Goal: Task Accomplishment & Management: Complete application form

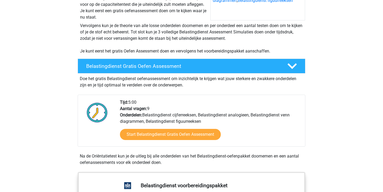
scroll to position [118, 0]
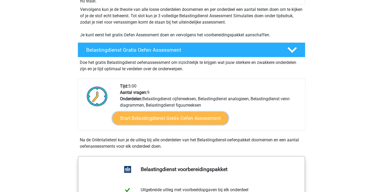
click at [187, 119] on link "Start Belastingdienst Gratis Oefen Assessment" at bounding box center [170, 118] width 116 height 13
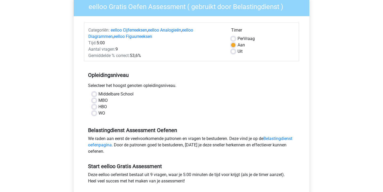
scroll to position [48, 0]
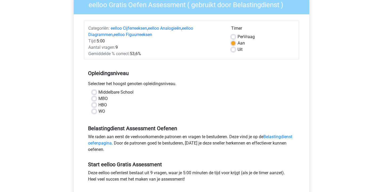
click at [98, 105] on label "HBO" at bounding box center [102, 105] width 9 height 6
click at [93, 105] on input "HBO" at bounding box center [94, 104] width 4 height 5
radio input "true"
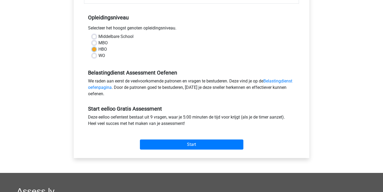
scroll to position [118, 0]
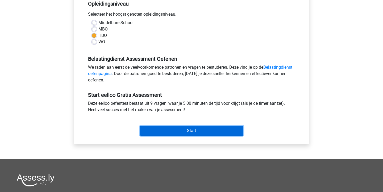
click at [190, 130] on input "Start" at bounding box center [191, 131] width 103 height 10
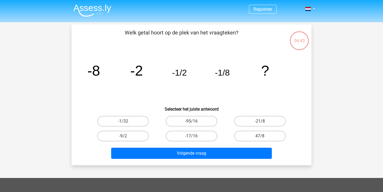
click at [126, 123] on input "-1/32" at bounding box center [124, 122] width 3 height 3
radio input "true"
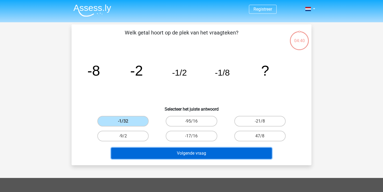
click at [188, 153] on button "Volgende vraag" at bounding box center [191, 153] width 161 height 11
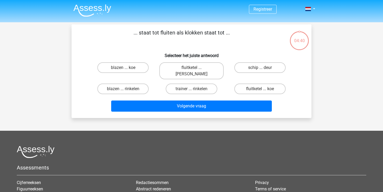
scroll to position [24, 0]
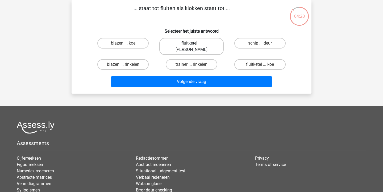
click at [187, 44] on label "fluitketel ... luiden" at bounding box center [191, 46] width 64 height 17
click at [191, 44] on input "fluitketel ... luiden" at bounding box center [192, 44] width 3 height 3
radio input "true"
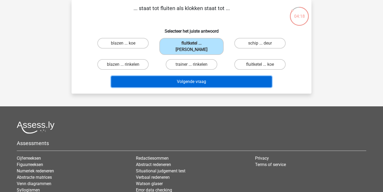
click at [196, 76] on button "Volgende vraag" at bounding box center [191, 81] width 161 height 11
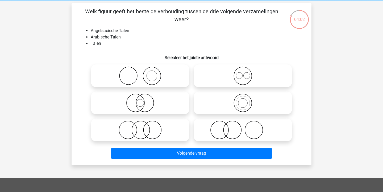
scroll to position [23, 0]
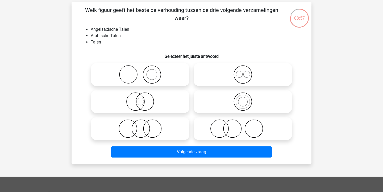
click at [245, 75] on icon at bounding box center [243, 74] width 94 height 19
click at [245, 72] on input "radio" at bounding box center [244, 70] width 3 height 3
radio input "true"
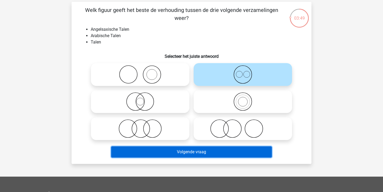
click at [194, 151] on button "Volgende vraag" at bounding box center [191, 152] width 161 height 11
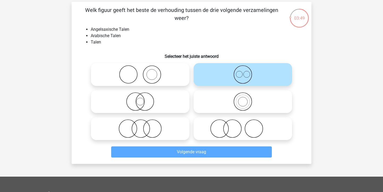
scroll to position [24, 0]
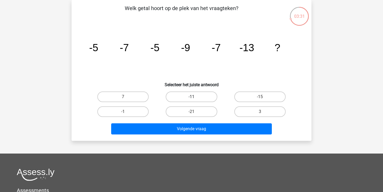
click at [200, 97] on label "-11" at bounding box center [191, 97] width 51 height 11
click at [195, 97] on input "-11" at bounding box center [192, 98] width 3 height 3
radio input "true"
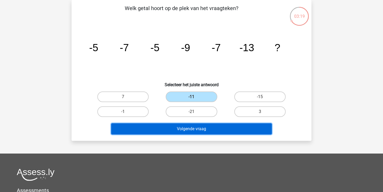
click at [223, 133] on button "Volgende vraag" at bounding box center [191, 129] width 161 height 11
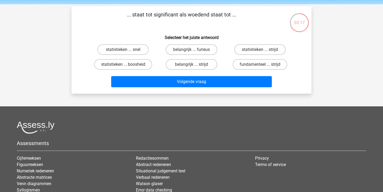
scroll to position [17, 0]
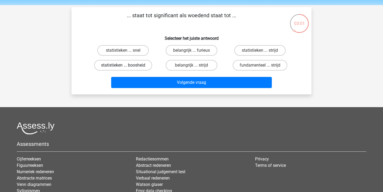
click at [124, 69] on label "statistieken ... boosheid" at bounding box center [123, 65] width 58 height 11
click at [124, 69] on input "statistieken ... boosheid" at bounding box center [124, 66] width 3 height 3
radio input "true"
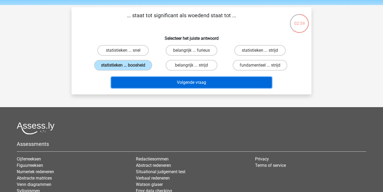
click at [178, 79] on button "Volgende vraag" at bounding box center [191, 82] width 161 height 11
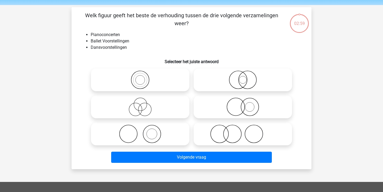
scroll to position [24, 0]
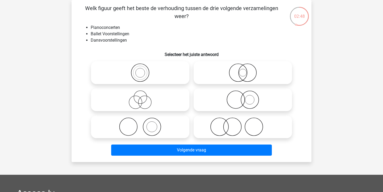
click at [141, 127] on icon at bounding box center [140, 127] width 94 height 19
click at [141, 124] on input "radio" at bounding box center [141, 122] width 3 height 3
radio input "true"
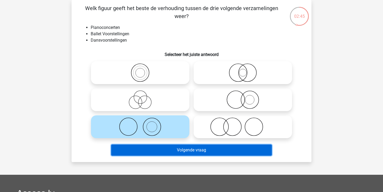
click at [194, 149] on button "Volgende vraag" at bounding box center [191, 150] width 161 height 11
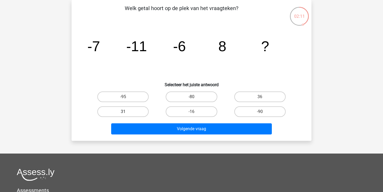
click at [135, 113] on label "31" at bounding box center [122, 112] width 51 height 11
click at [127, 113] on input "31" at bounding box center [124, 113] width 3 height 3
radio input "true"
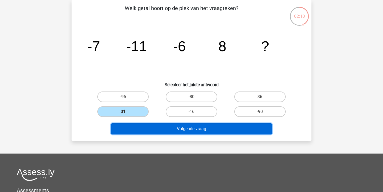
click at [167, 128] on button "Volgende vraag" at bounding box center [191, 129] width 161 height 11
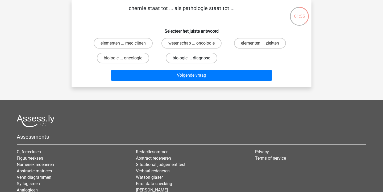
click at [195, 58] on label "biologie ... diagnose" at bounding box center [191, 58] width 51 height 11
click at [195, 58] on input "biologie ... diagnose" at bounding box center [192, 59] width 3 height 3
radio input "true"
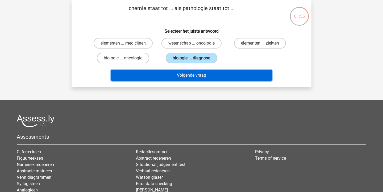
click at [196, 78] on button "Volgende vraag" at bounding box center [191, 75] width 161 height 11
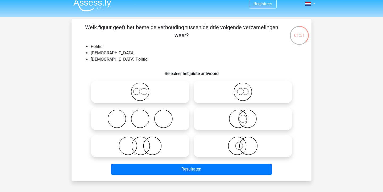
scroll to position [7, 0]
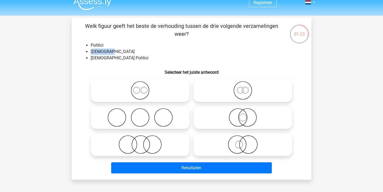
drag, startPoint x: 93, startPoint y: 53, endPoint x: 110, endPoint y: 52, distance: 16.8
click at [110, 52] on li "Nederlanders" at bounding box center [197, 52] width 212 height 6
drag, startPoint x: 95, startPoint y: 46, endPoint x: 102, endPoint y: 46, distance: 6.9
click at [102, 46] on li "Politici" at bounding box center [197, 45] width 212 height 6
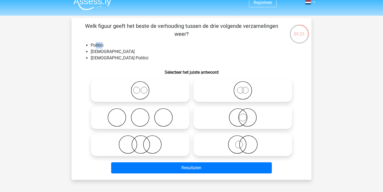
click at [102, 46] on li "Politici" at bounding box center [197, 45] width 212 height 6
drag, startPoint x: 93, startPoint y: 58, endPoint x: 118, endPoint y: 59, distance: 25.6
click at [118, 59] on li "Nederlandse Politici" at bounding box center [197, 58] width 212 height 6
click at [139, 148] on icon at bounding box center [140, 145] width 94 height 19
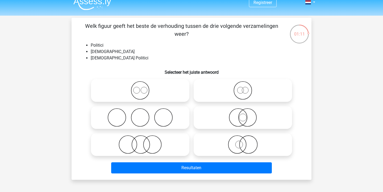
click at [140, 142] on input "radio" at bounding box center [141, 140] width 3 height 3
radio input "true"
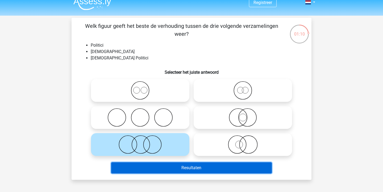
click at [180, 167] on button "Resultaten" at bounding box center [191, 168] width 161 height 11
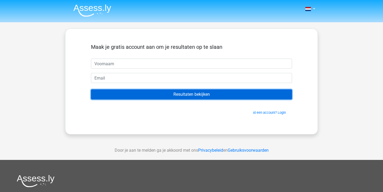
click at [175, 91] on input "Resultaten bekijken" at bounding box center [191, 95] width 201 height 10
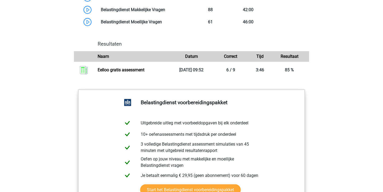
scroll to position [580, 0]
